Goal: Check status: Check status

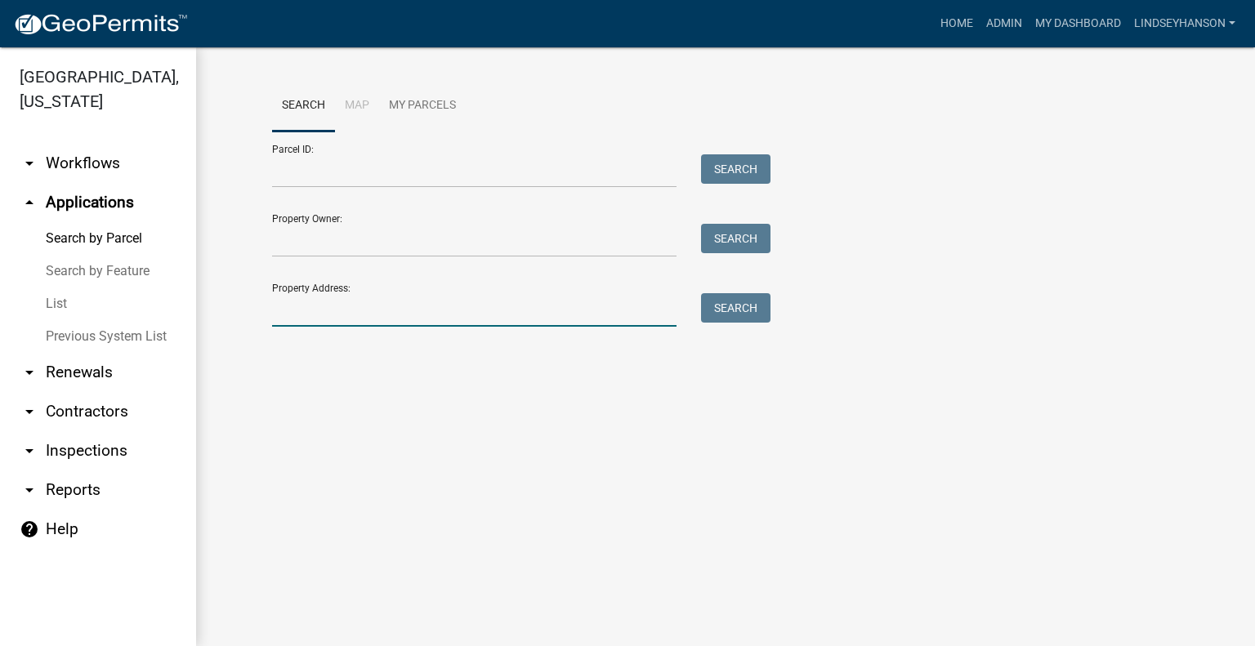
click at [365, 302] on input "Property Address:" at bounding box center [474, 310] width 405 height 34
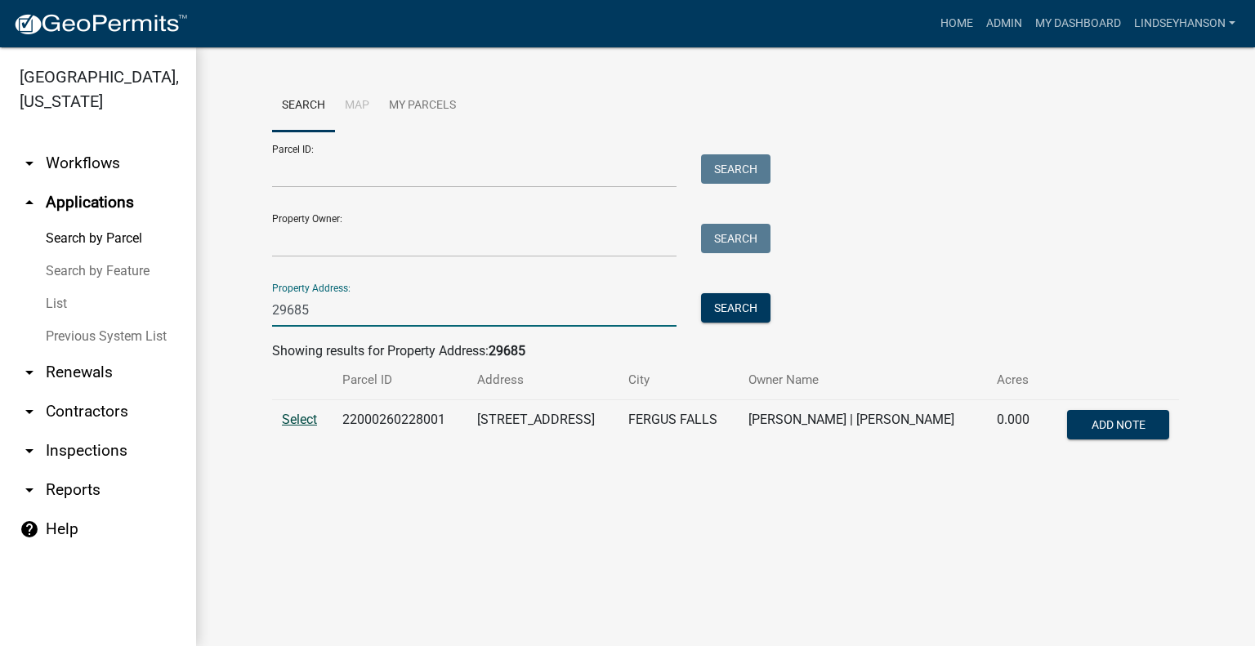
type input "29685"
click at [307, 424] on span "Select" at bounding box center [299, 420] width 35 height 16
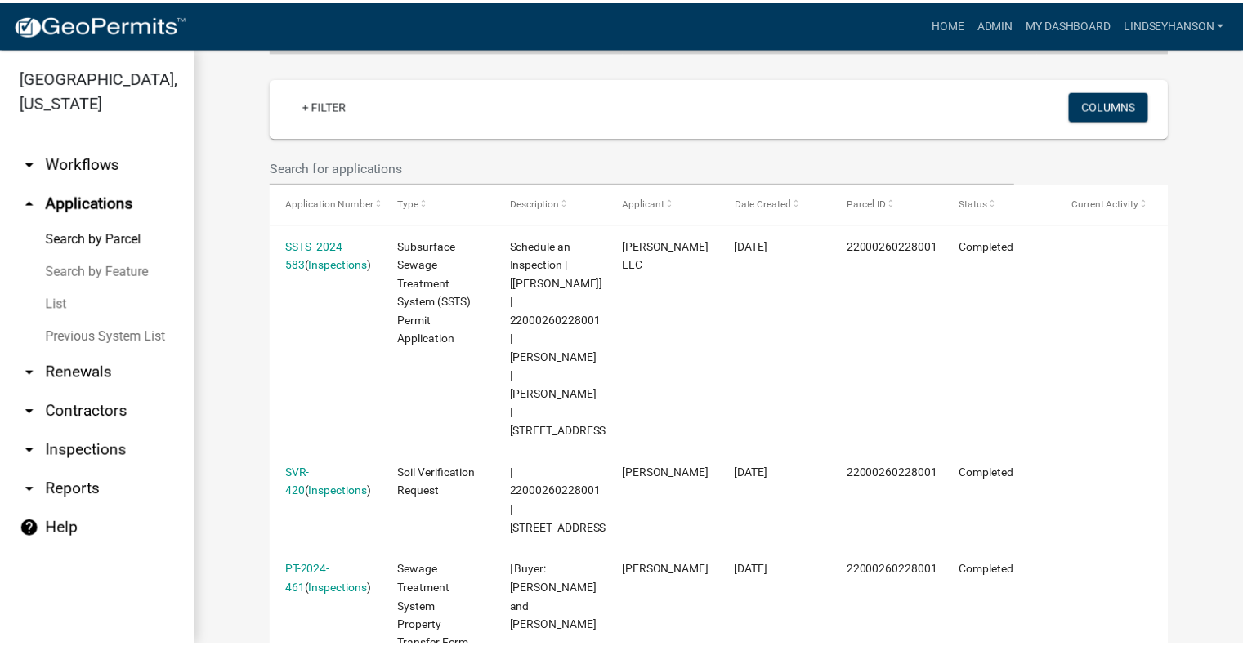
scroll to position [464, 0]
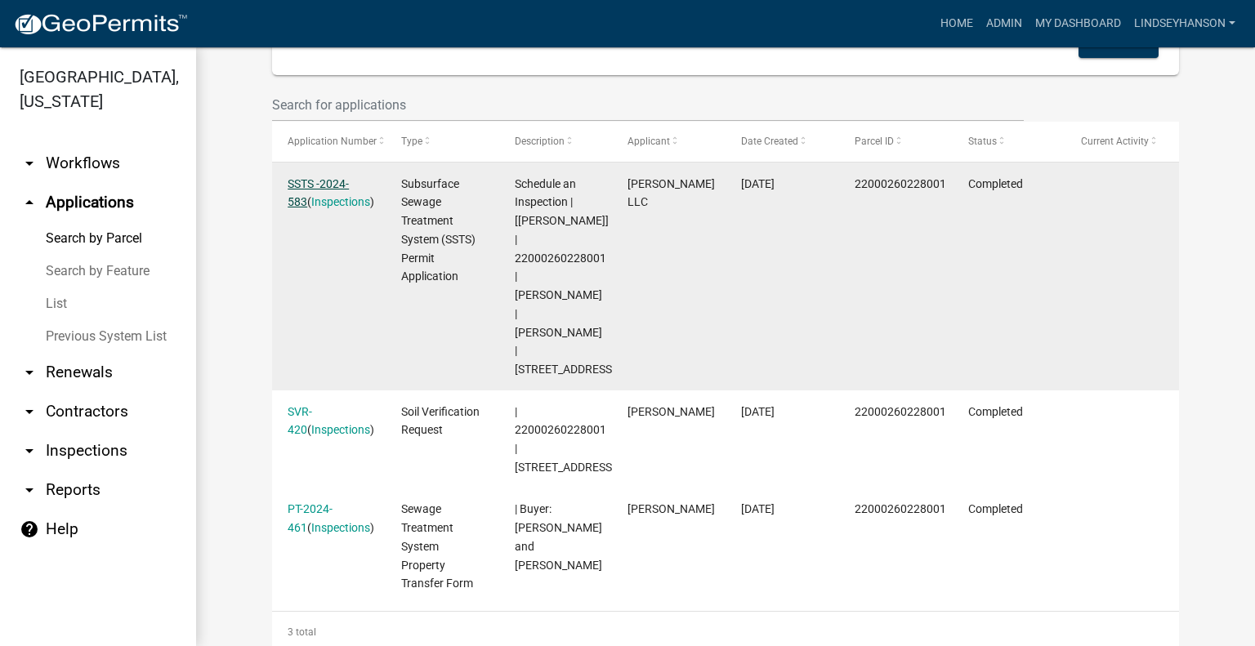
click at [328, 185] on link "SSTS -2024-583" at bounding box center [318, 193] width 61 height 32
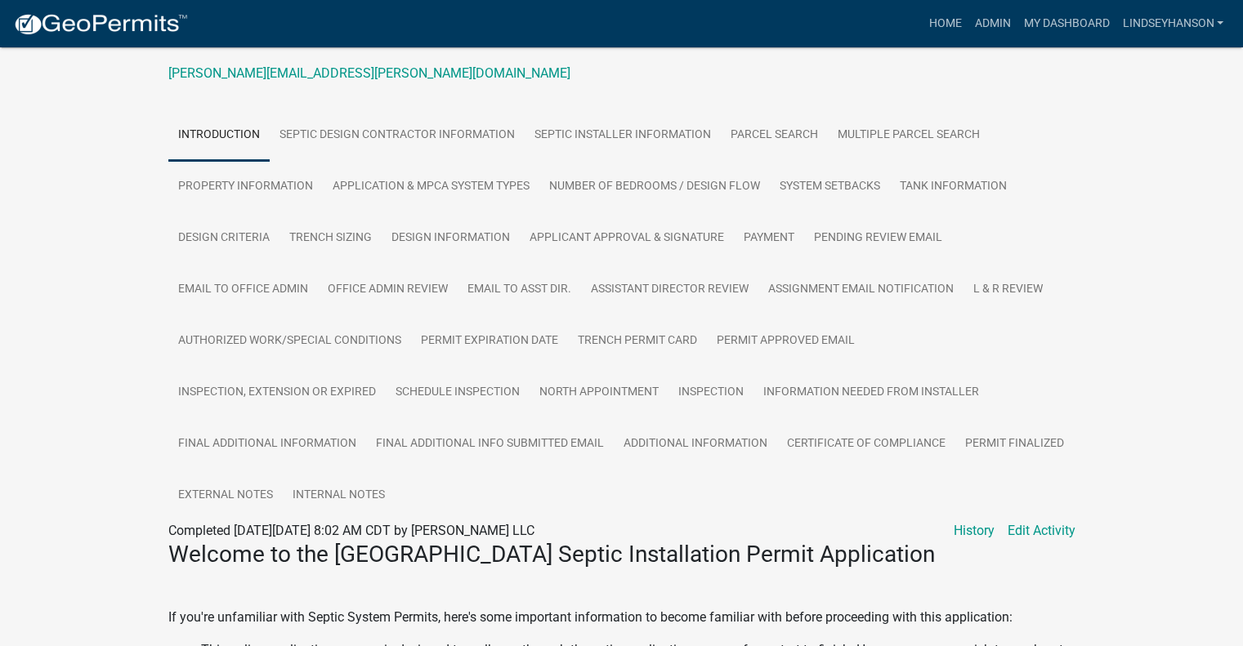
scroll to position [264, 0]
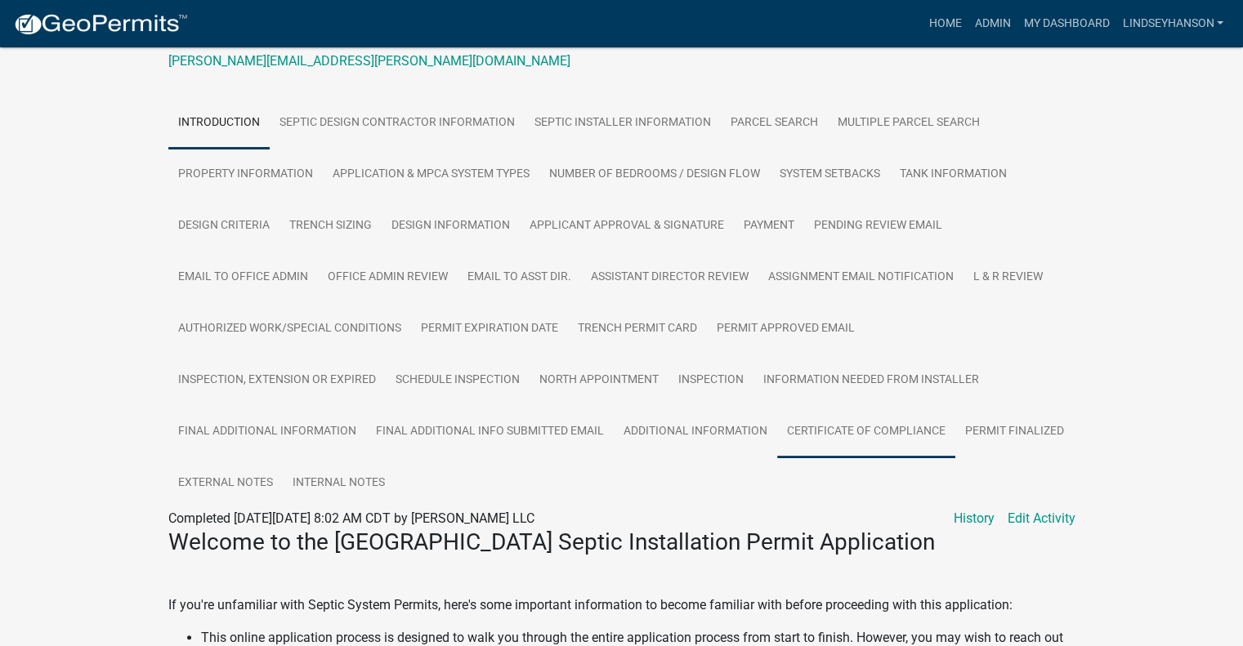
click at [824, 426] on link "Certificate of Compliance" at bounding box center [866, 432] width 178 height 52
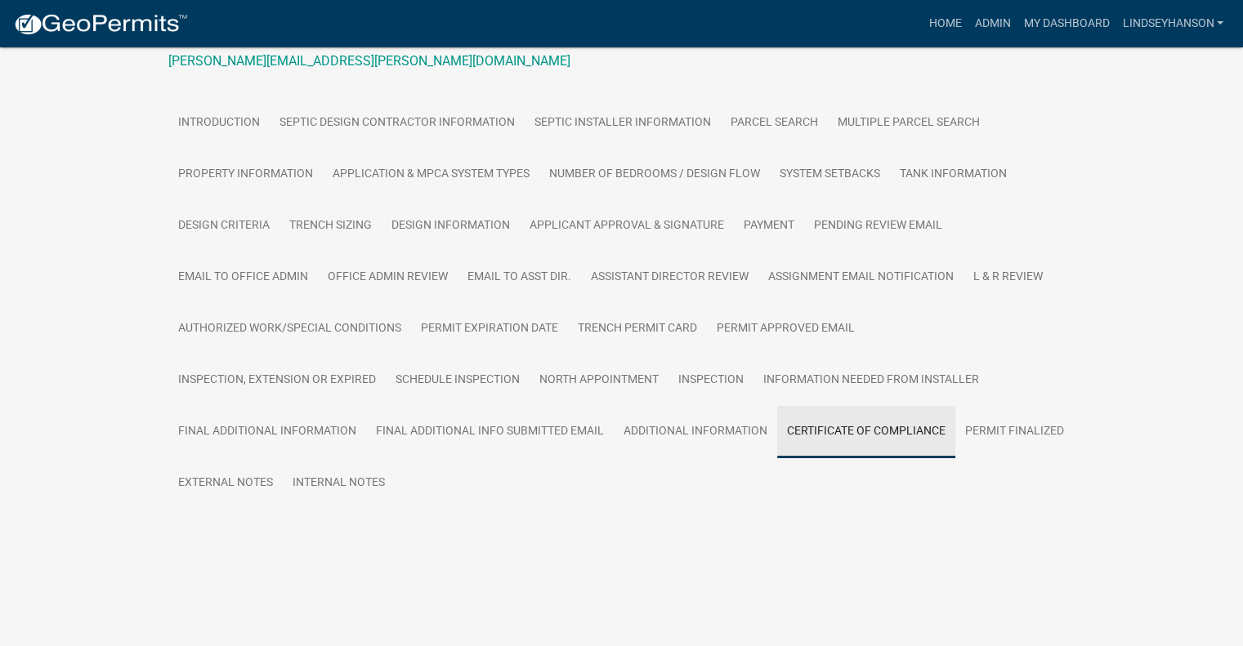
scroll to position [226, 0]
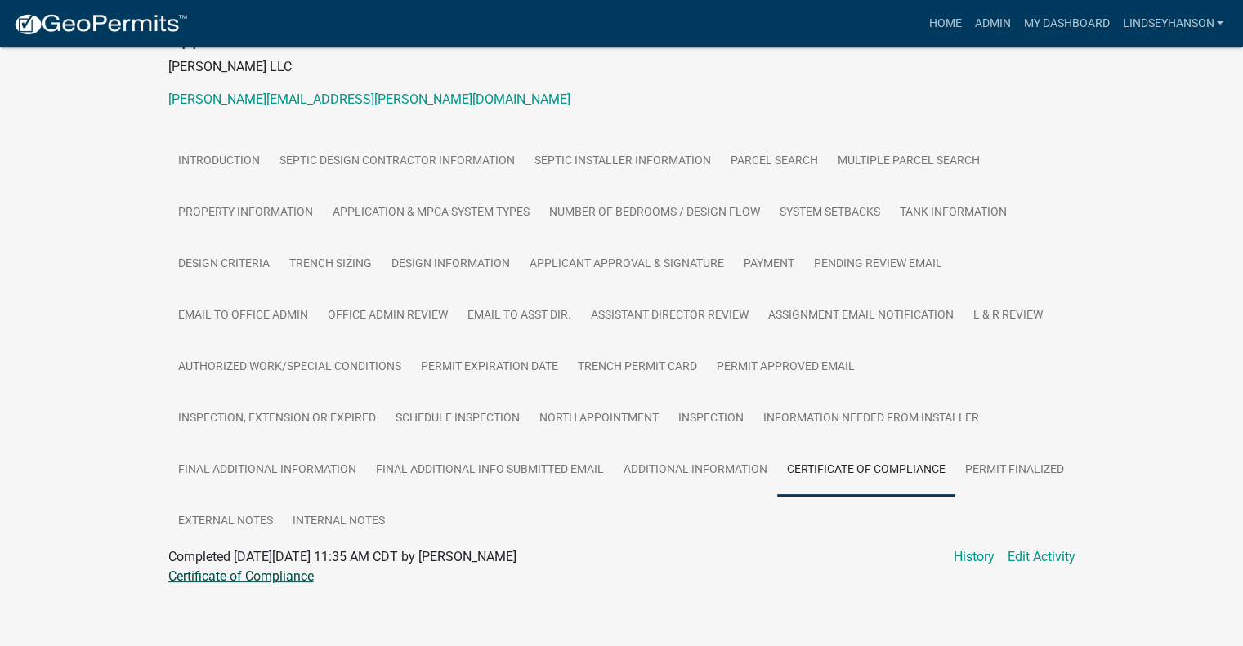
click at [297, 570] on link "Certificate of Compliance" at bounding box center [240, 577] width 145 height 16
click at [1012, 24] on link "Admin" at bounding box center [992, 23] width 49 height 31
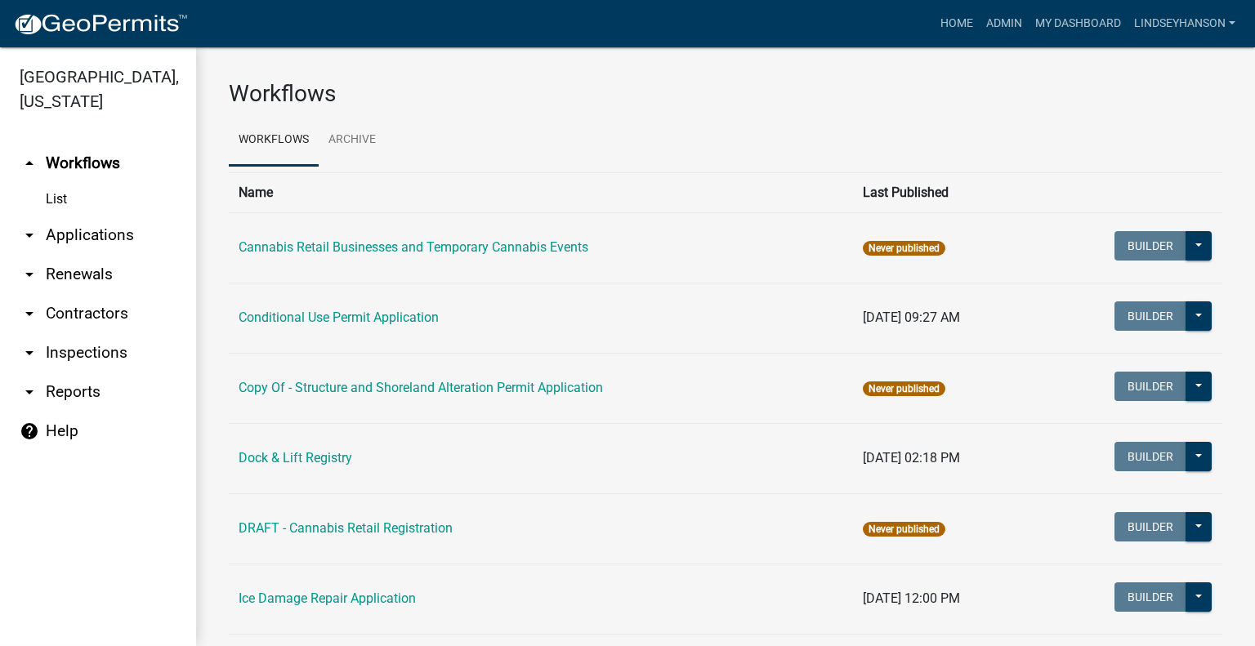
click at [83, 240] on link "arrow_drop_down Applications" at bounding box center [98, 235] width 196 height 39
